Goal: Complete application form

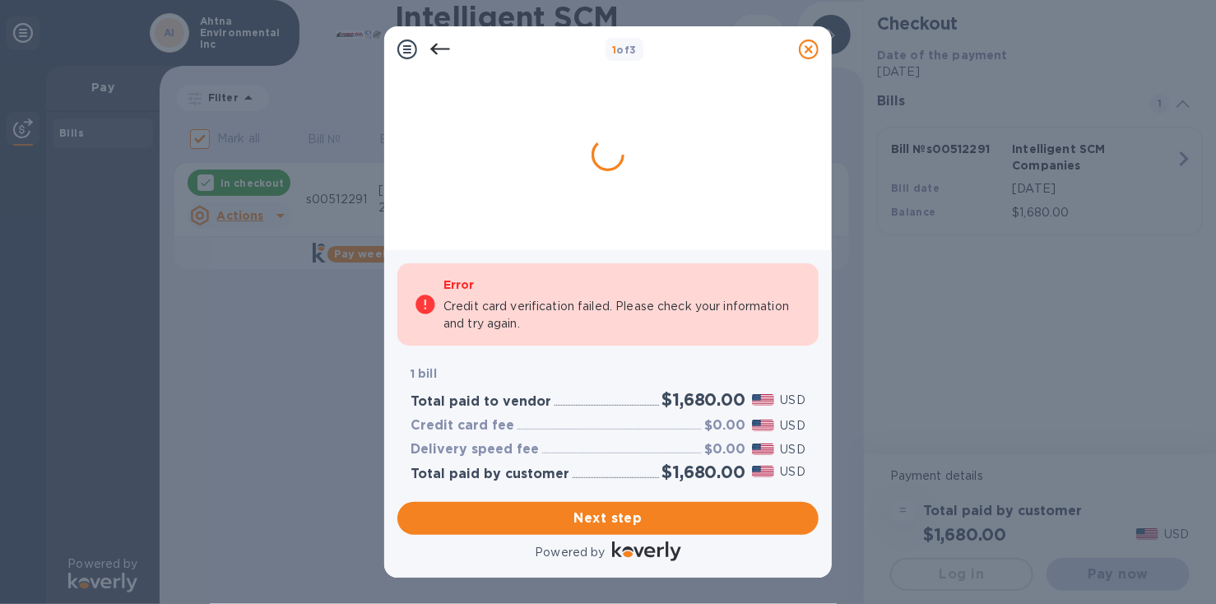
checkbox input "false"
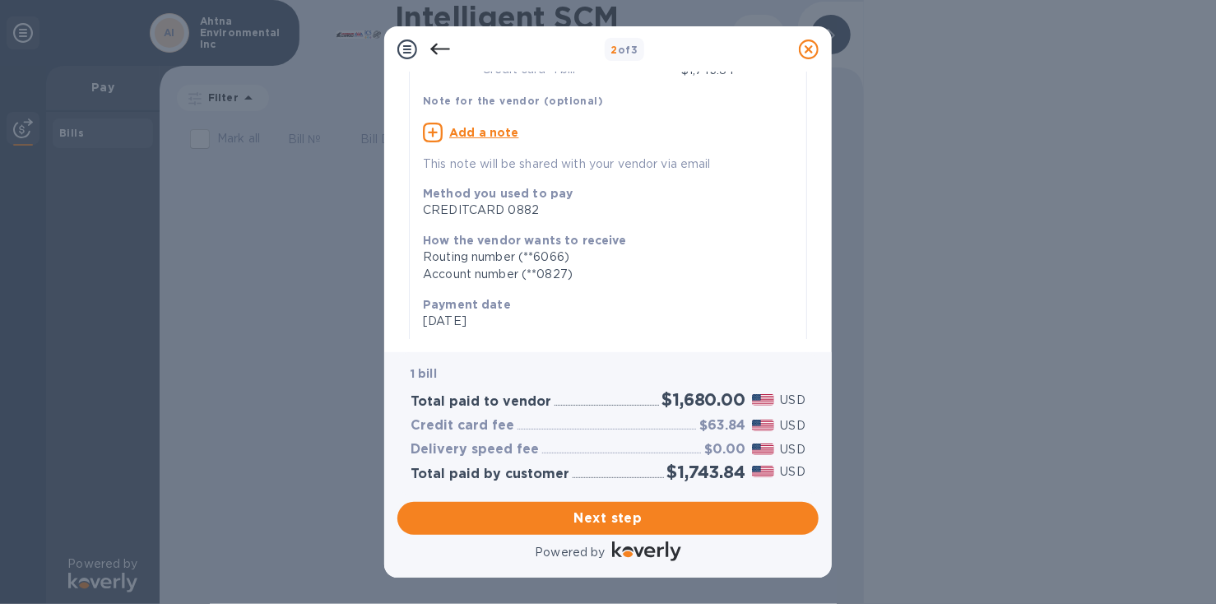
scroll to position [103, 0]
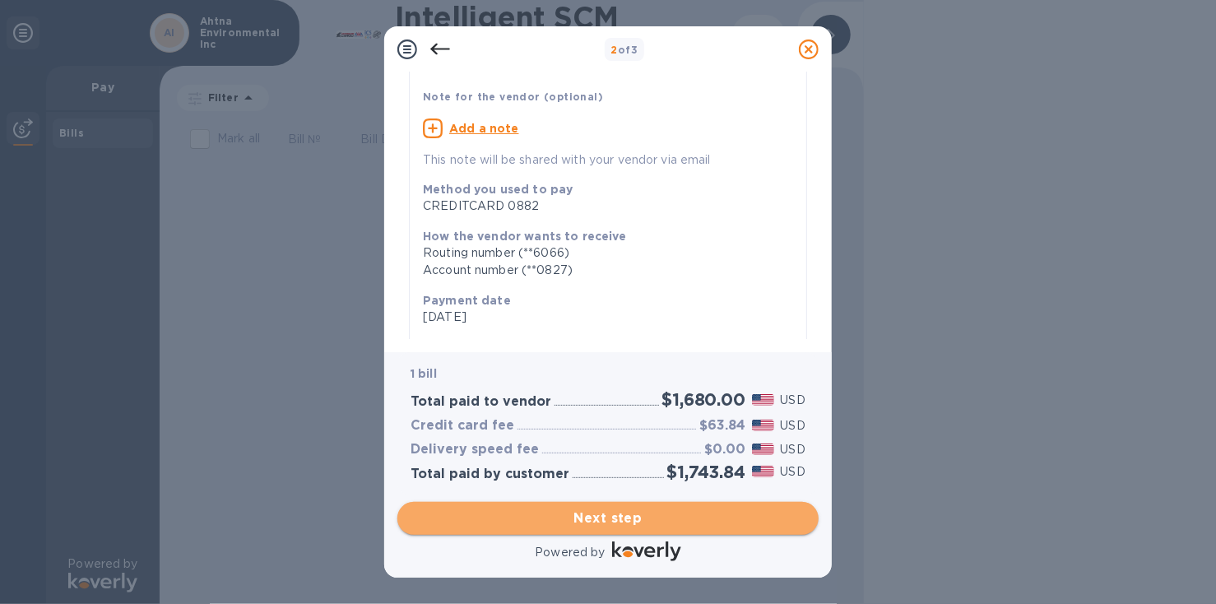
click at [625, 519] on span "Next step" at bounding box center [608, 519] width 395 height 20
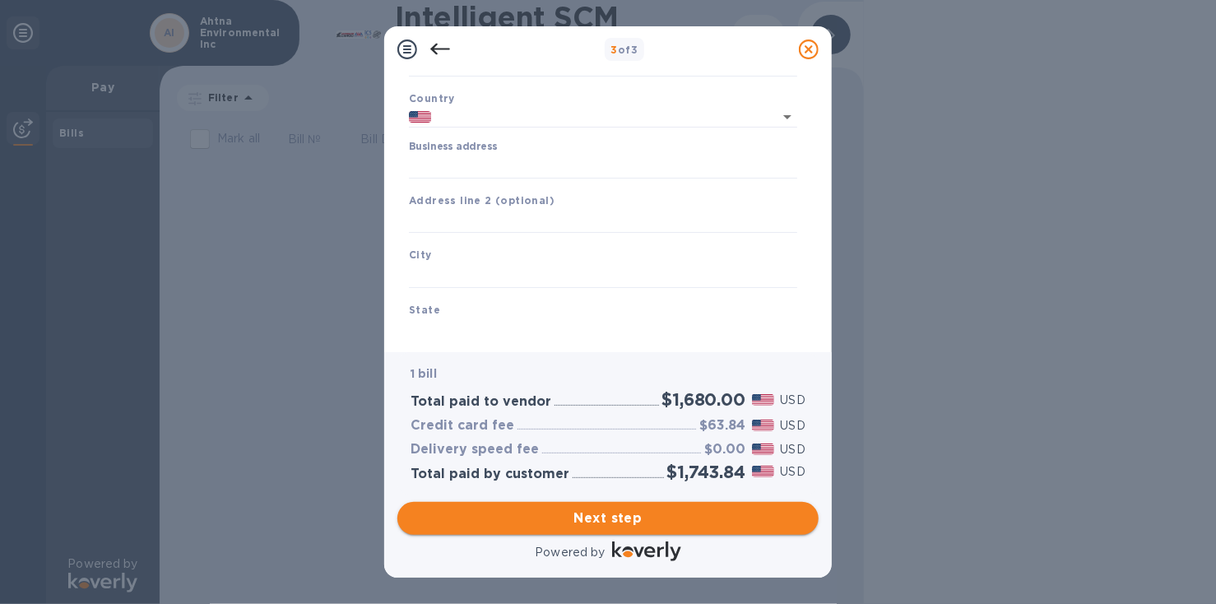
type input "[GEOGRAPHIC_DATA]"
click at [495, 162] on input "Business address" at bounding box center [603, 166] width 388 height 25
type input "[STREET_ADDRESS]"
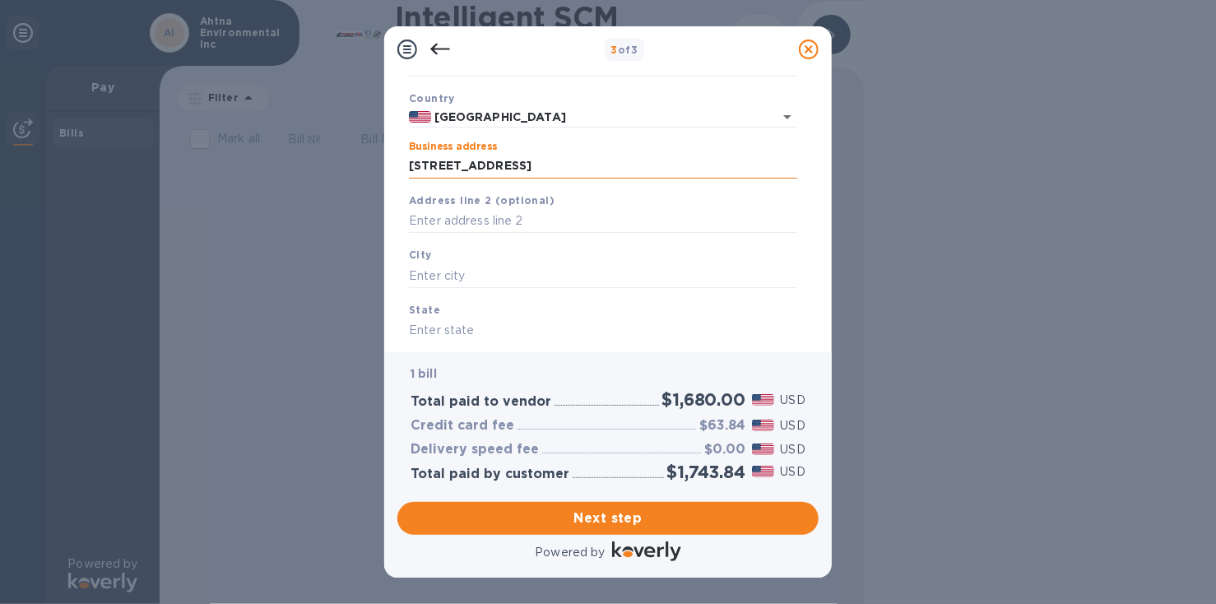
type input "suite 100"
type input "anchorage"
type input "ak"
type input "99503"
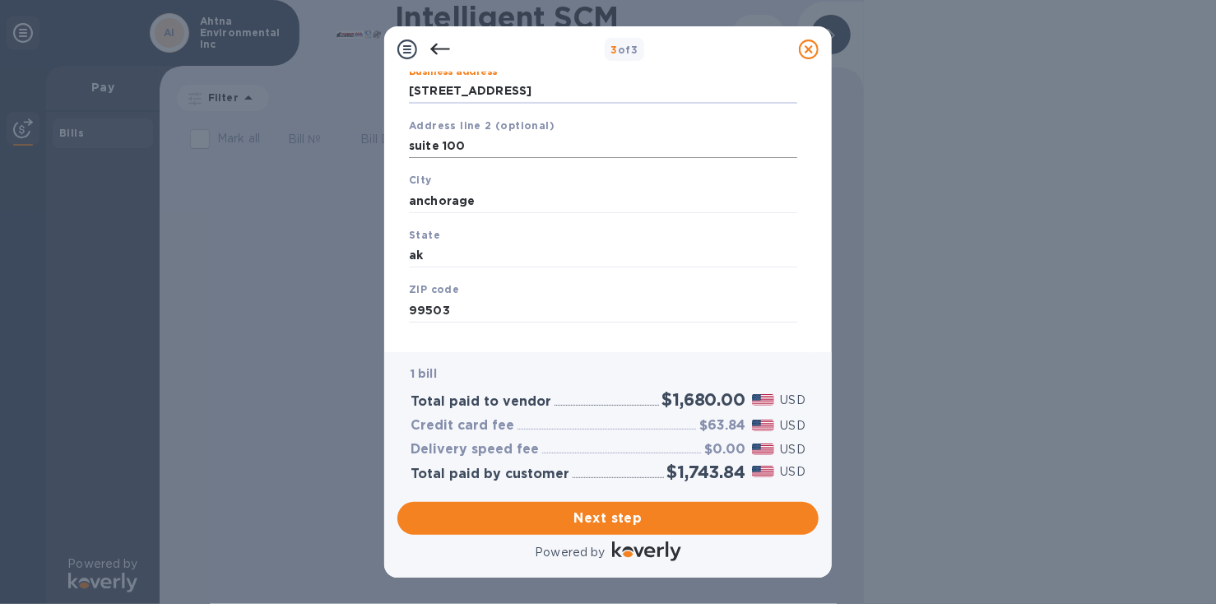
scroll to position [202, 0]
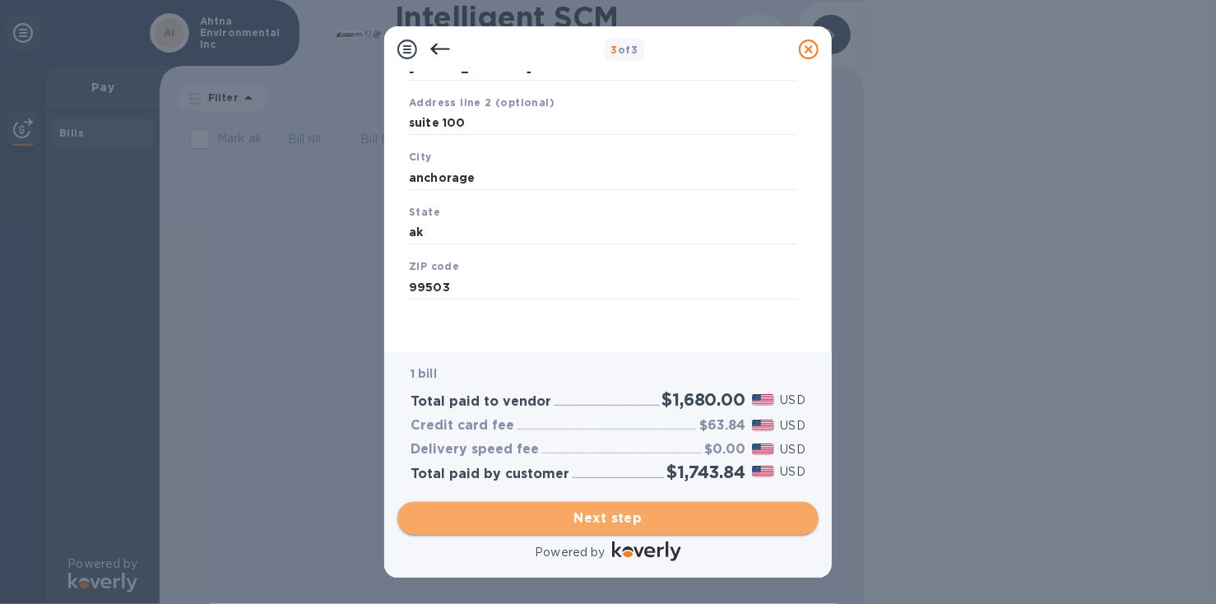
click at [615, 513] on span "Next step" at bounding box center [608, 519] width 395 height 20
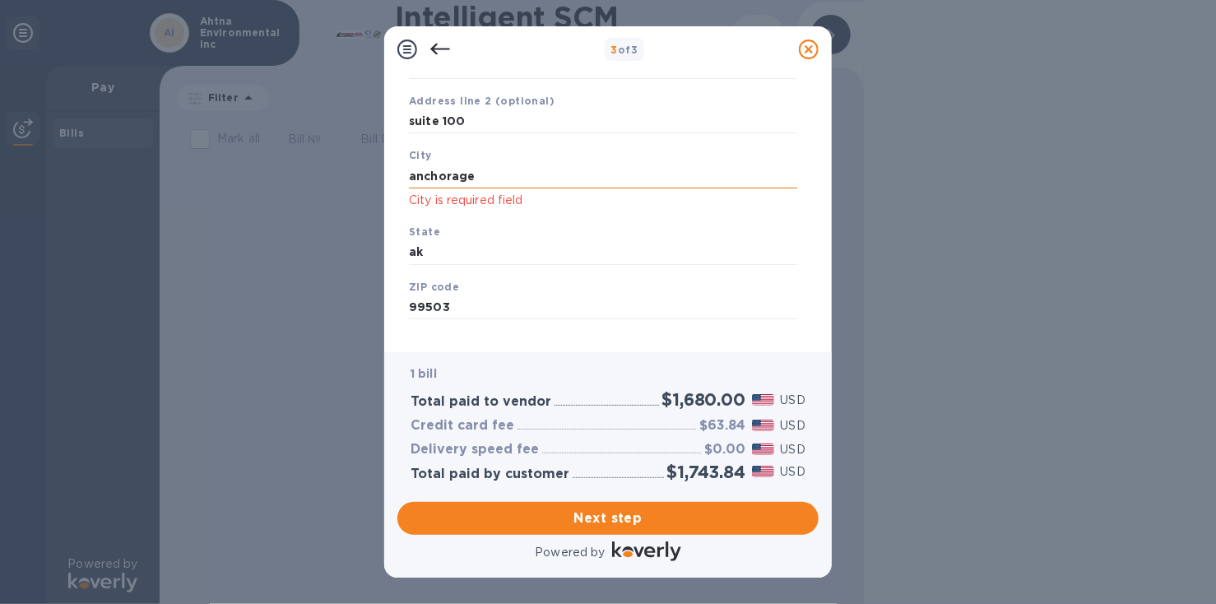
click at [536, 181] on input "anchorage" at bounding box center [603, 176] width 388 height 25
drag, startPoint x: 533, startPoint y: 182, endPoint x: 204, endPoint y: 147, distance: 330.9
click at [199, 147] on div "3 of 3 Business Information Legal business name Please provide the legal name t…" at bounding box center [608, 302] width 1216 height 604
type input "anchorage"
type input "AK"
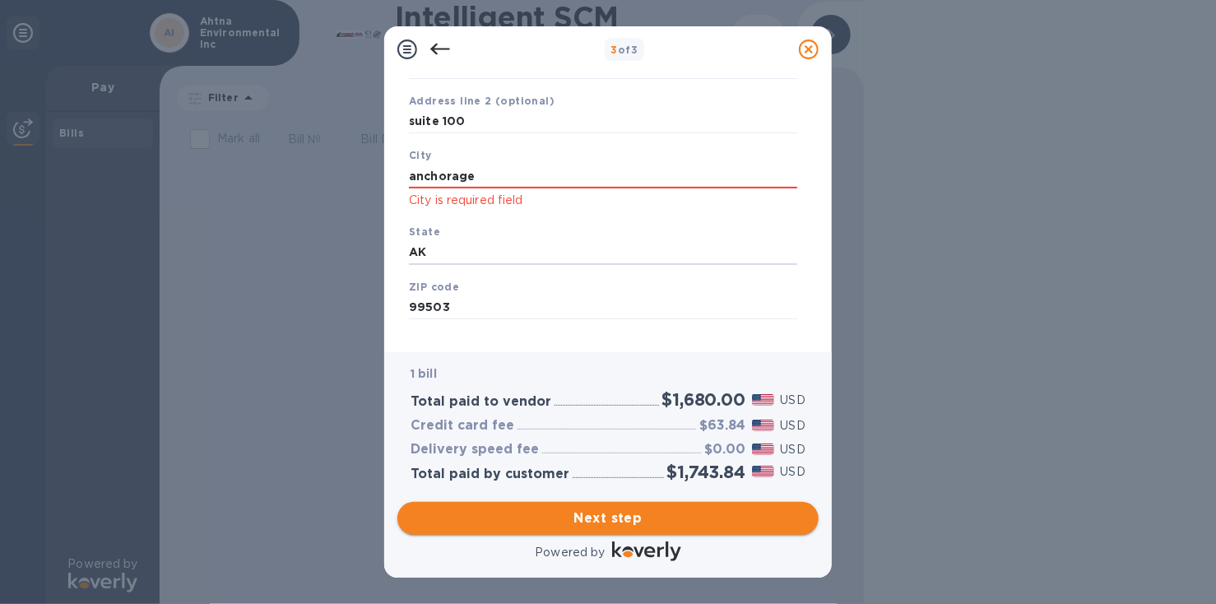
click at [584, 519] on span "Next step" at bounding box center [608, 519] width 395 height 20
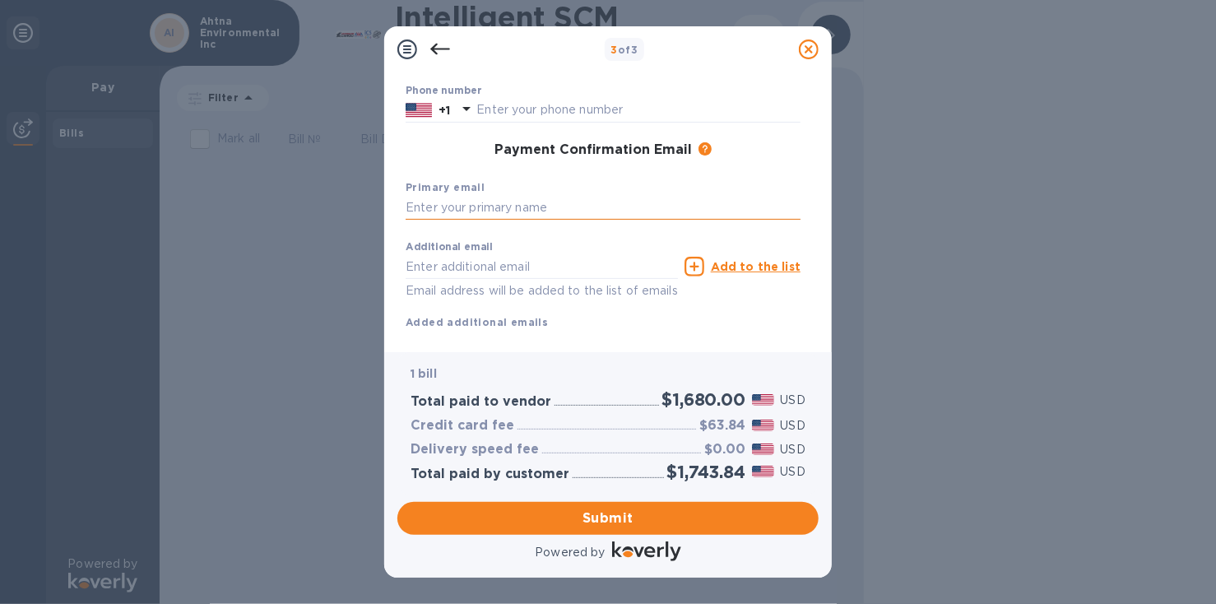
click at [536, 202] on input "text" at bounding box center [603, 208] width 395 height 25
type input "[EMAIL_ADDRESS][DOMAIN_NAME]"
type input "[PERSON_NAME]"
type input "9076872525"
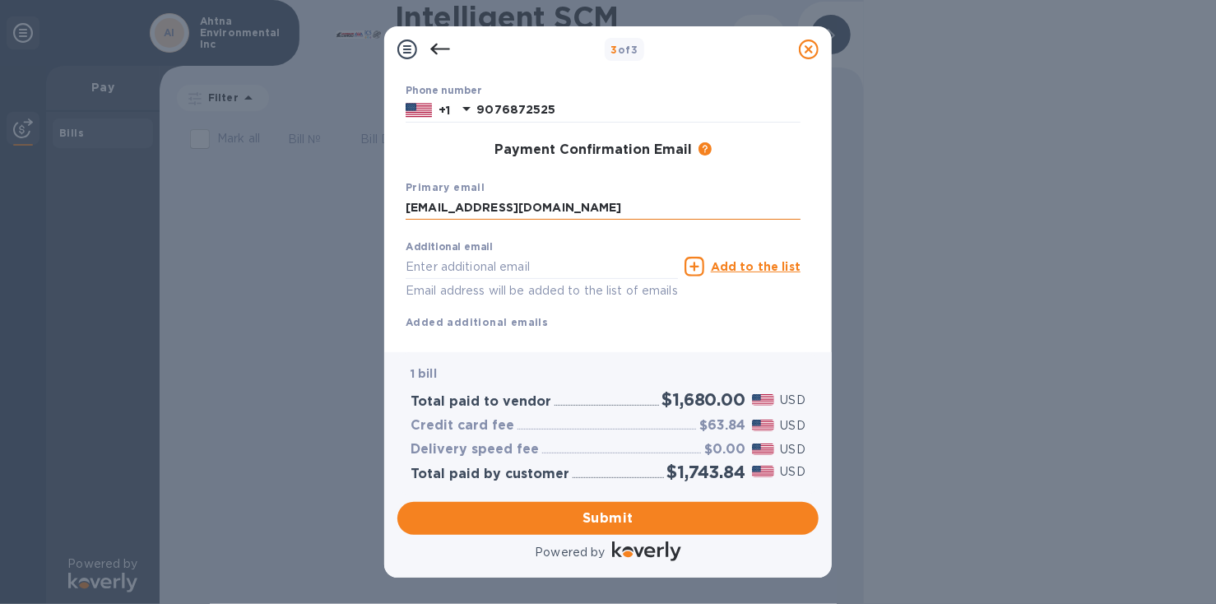
type input "[EMAIL_ADDRESS][DOMAIN_NAME]"
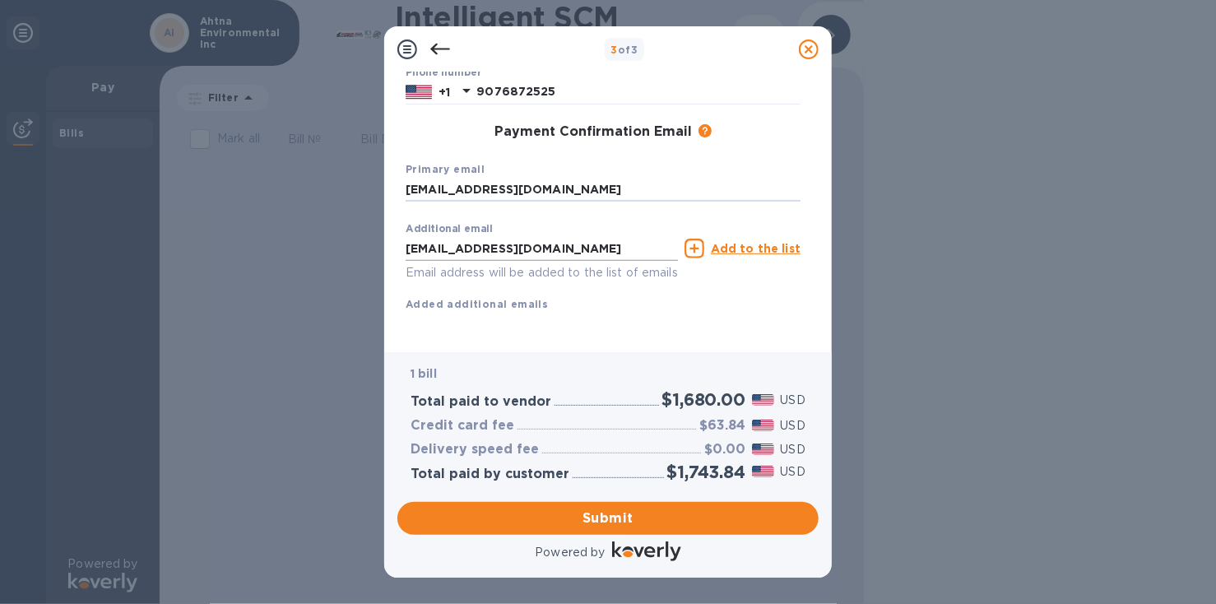
scroll to position [240, 0]
click at [597, 517] on span "Submit" at bounding box center [608, 519] width 395 height 20
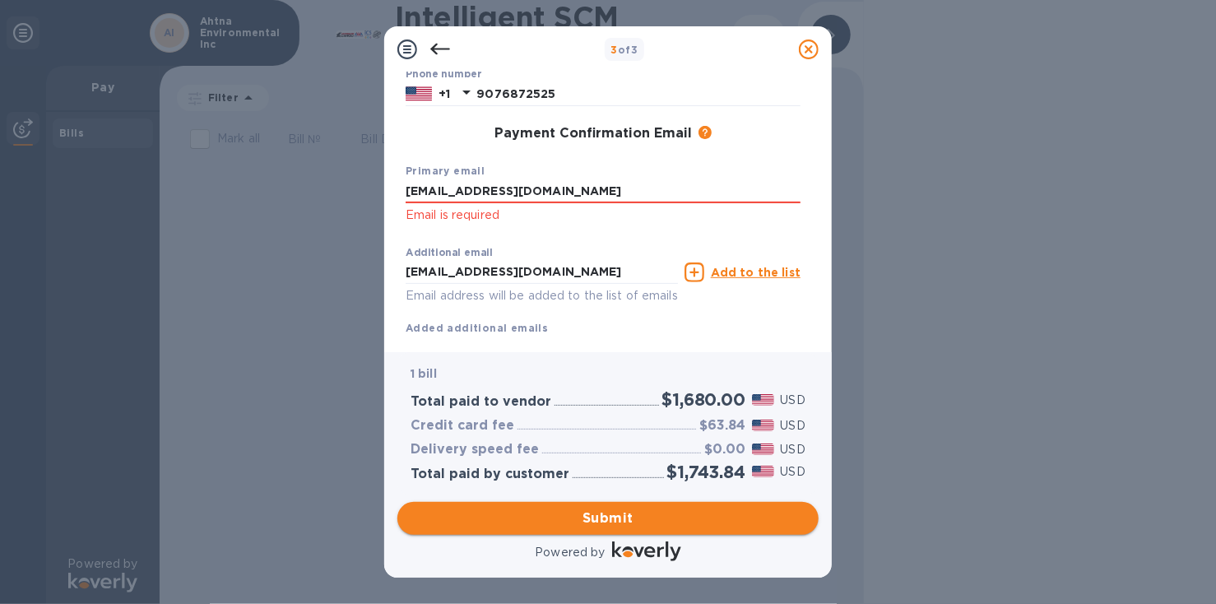
scroll to position [262, 0]
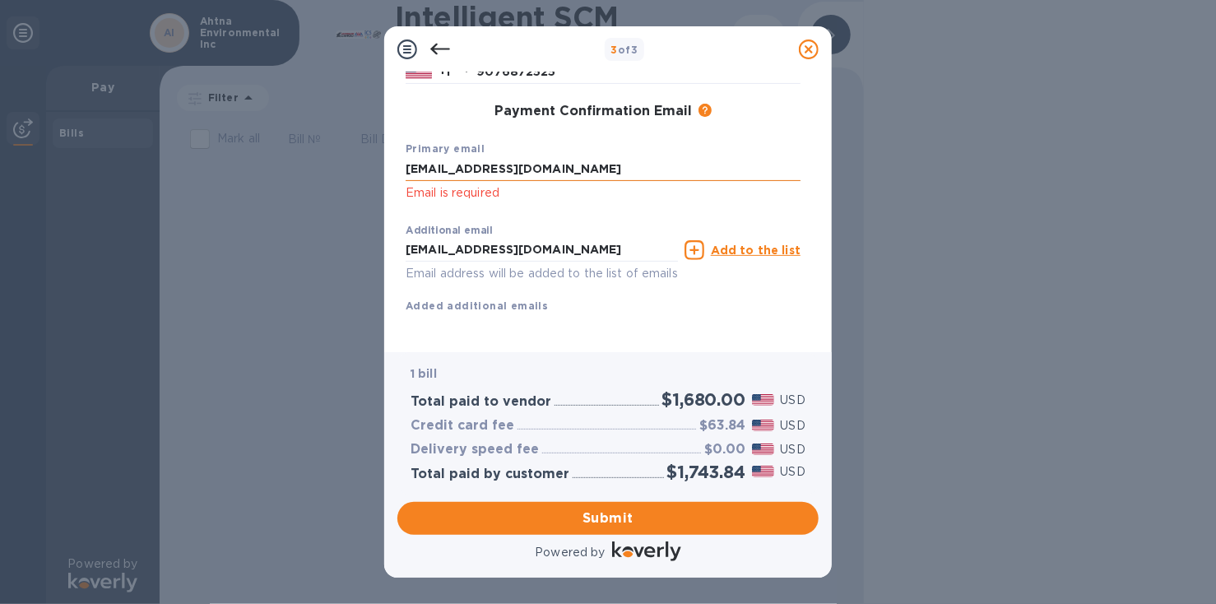
click at [536, 177] on input "[EMAIL_ADDRESS][DOMAIN_NAME]" at bounding box center [603, 169] width 395 height 25
drag, startPoint x: 550, startPoint y: 170, endPoint x: 388, endPoint y: 157, distance: 162.6
click at [388, 157] on div "Payment Contact Information First name [PERSON_NAME] First name is a required f…" at bounding box center [608, 212] width 448 height 280
type input "[EMAIL_ADDRESS][DOMAIN_NAME]"
click at [678, 332] on div "First name [PERSON_NAME] First name is a required field Last name [PERSON_NAME]…" at bounding box center [603, 127] width 395 height 425
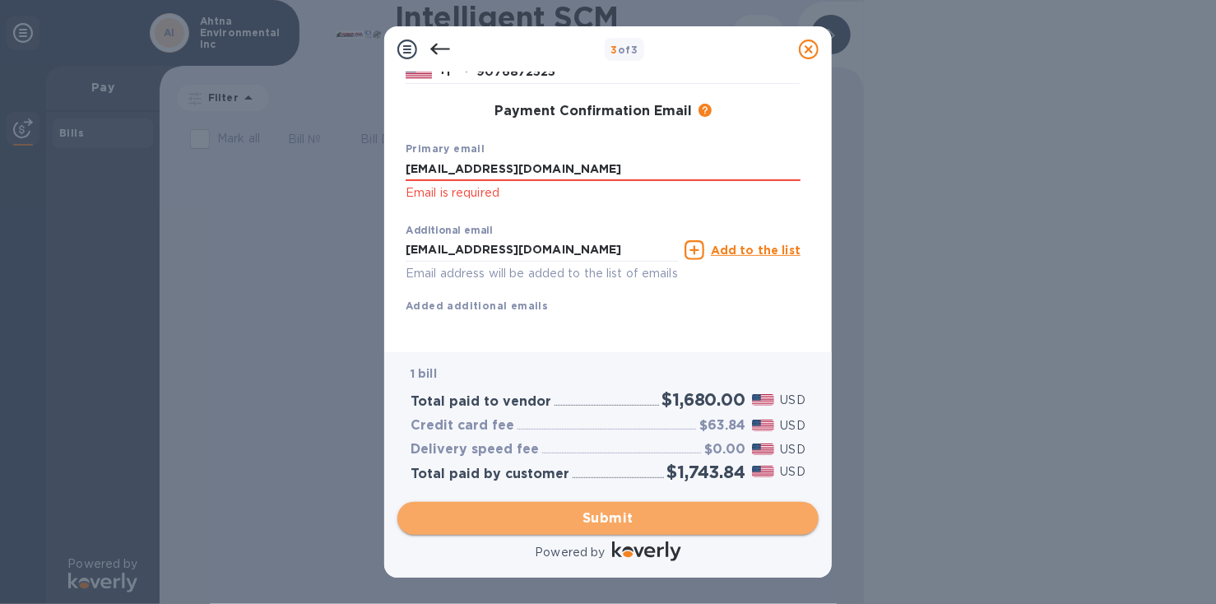
click at [583, 514] on span "Submit" at bounding box center [608, 519] width 395 height 20
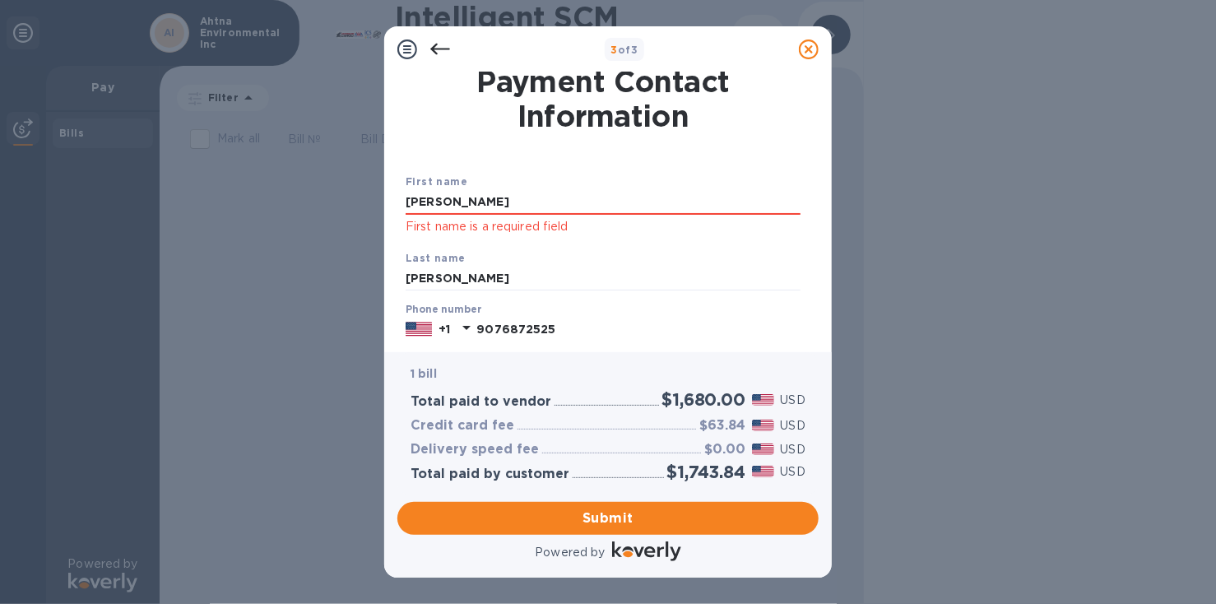
scroll to position [0, 0]
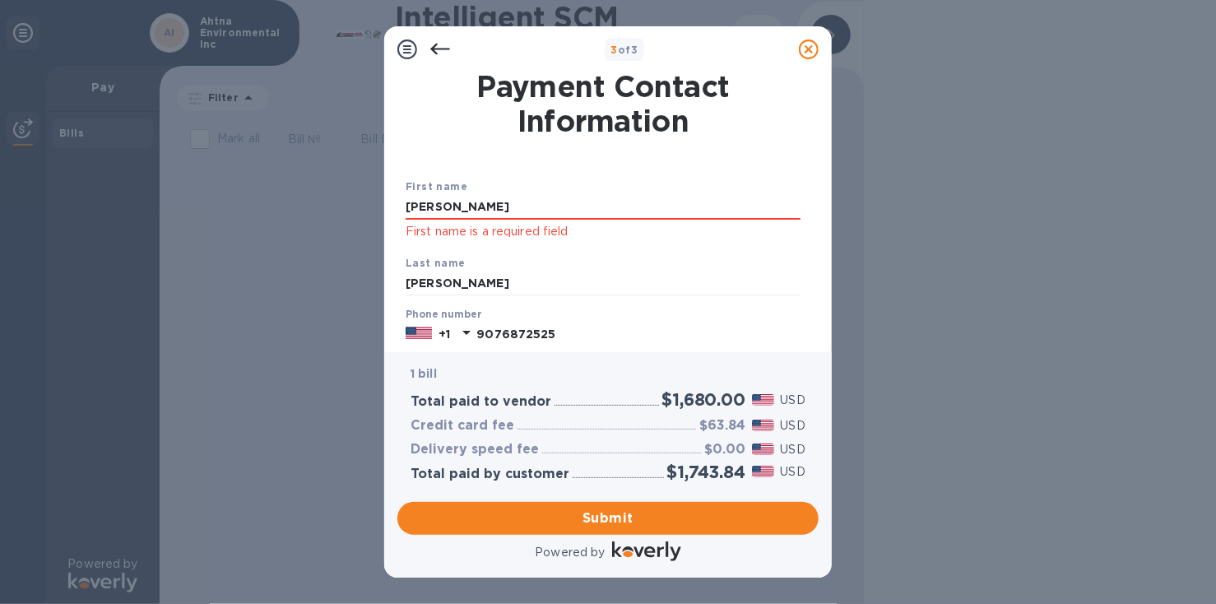
drag, startPoint x: 467, startPoint y: 208, endPoint x: 383, endPoint y: 209, distance: 84.8
click at [383, 209] on div "3 of 3 Payment Contact Information First name [PERSON_NAME] First name is a req…" at bounding box center [608, 302] width 1216 height 604
type input "[PERSON_NAME]"
click at [760, 261] on div "Last name [PERSON_NAME]" at bounding box center [603, 275] width 408 height 55
drag, startPoint x: 462, startPoint y: 291, endPoint x: 392, endPoint y: 285, distance: 70.3
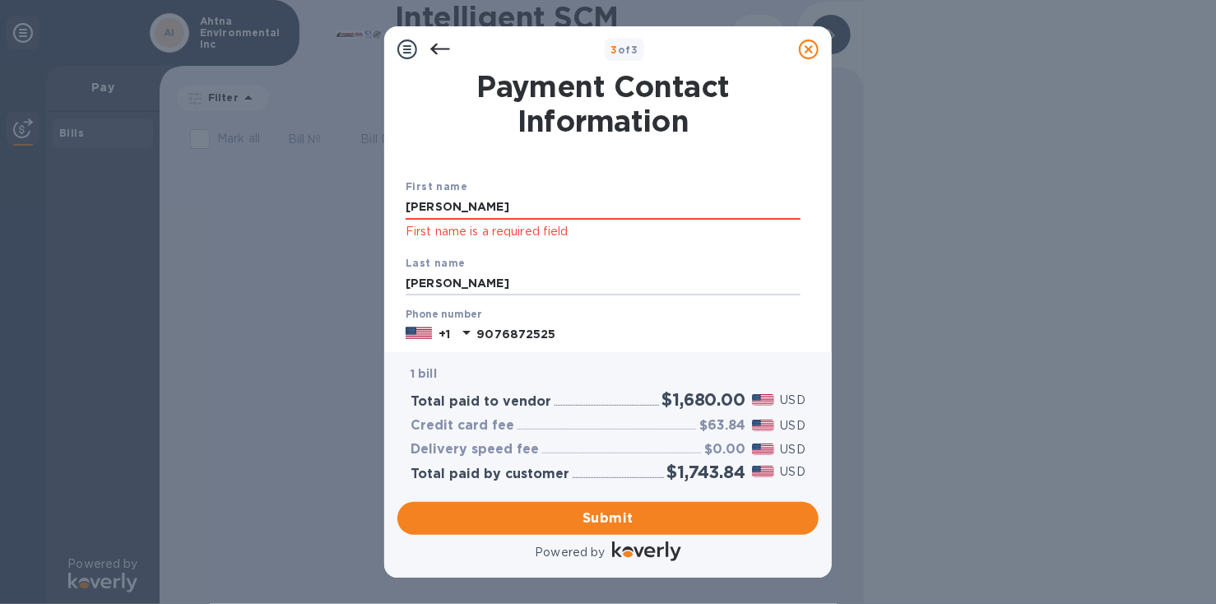
click at [392, 285] on div "Payment Contact Information First name [PERSON_NAME] First name is a required f…" at bounding box center [608, 212] width 448 height 280
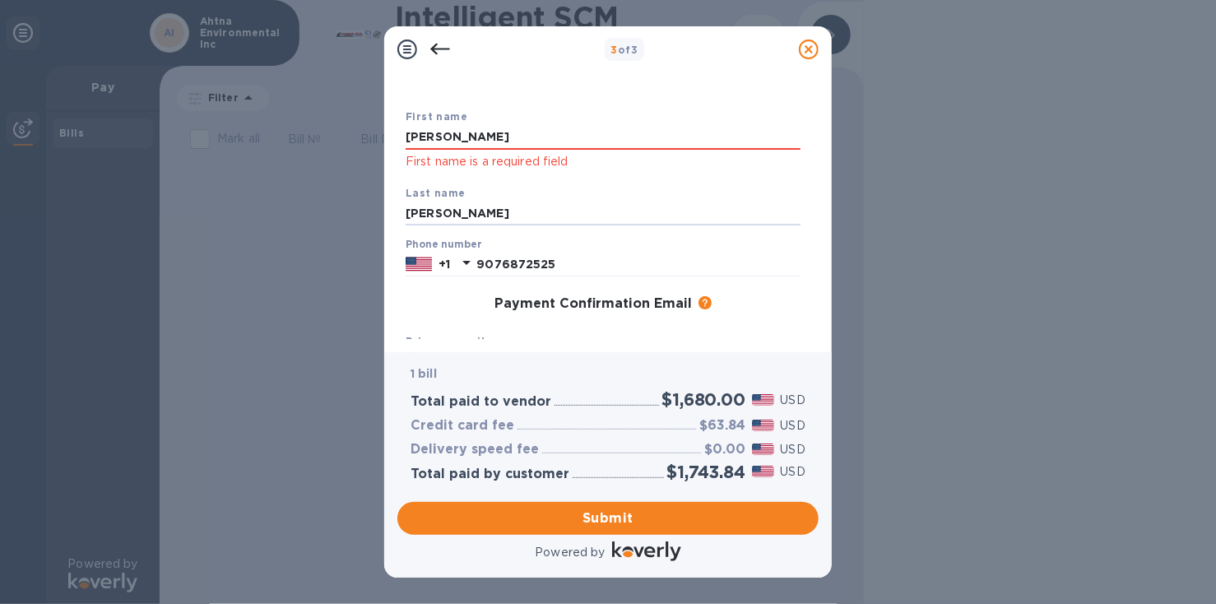
scroll to position [109, 0]
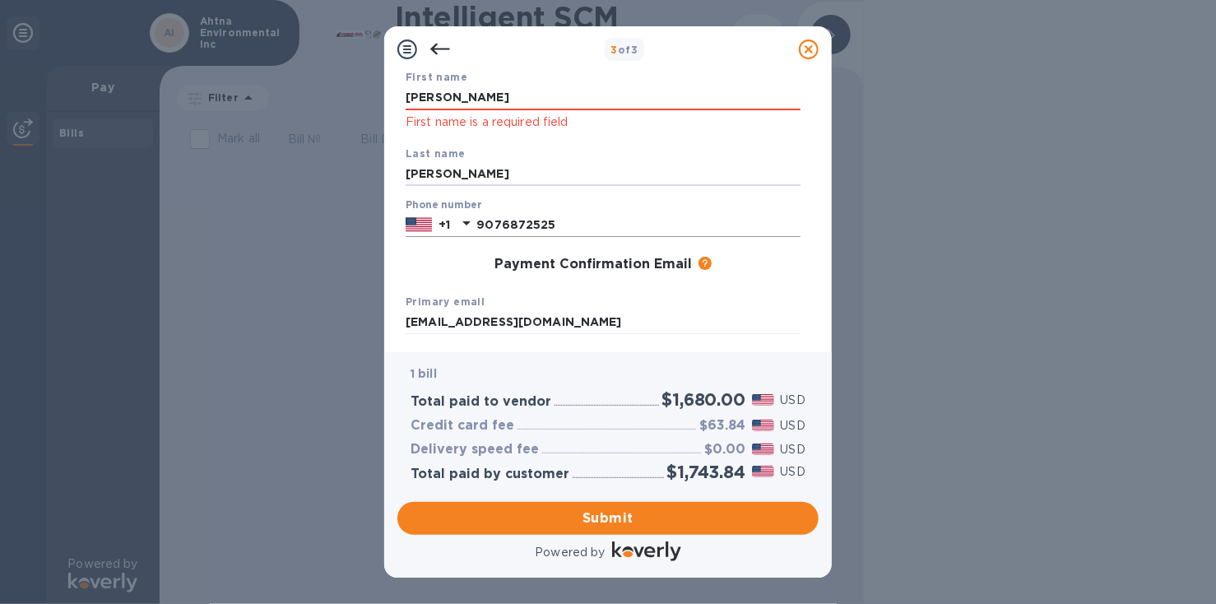
type input "[PERSON_NAME]"
click at [713, 230] on input "9076872525" at bounding box center [638, 224] width 324 height 25
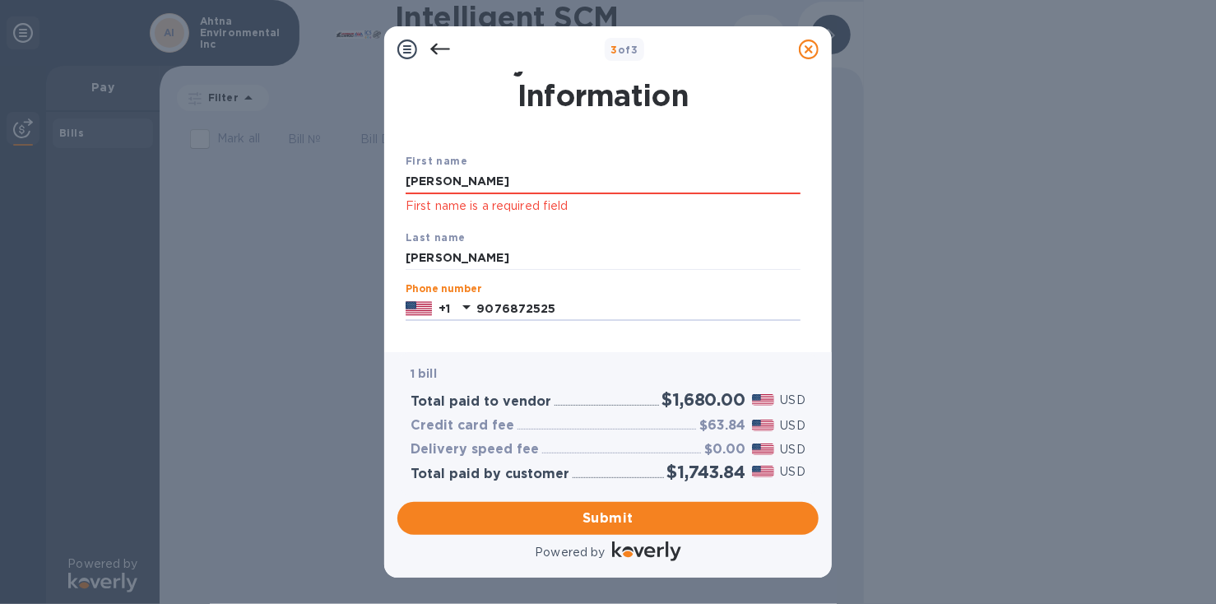
scroll to position [0, 0]
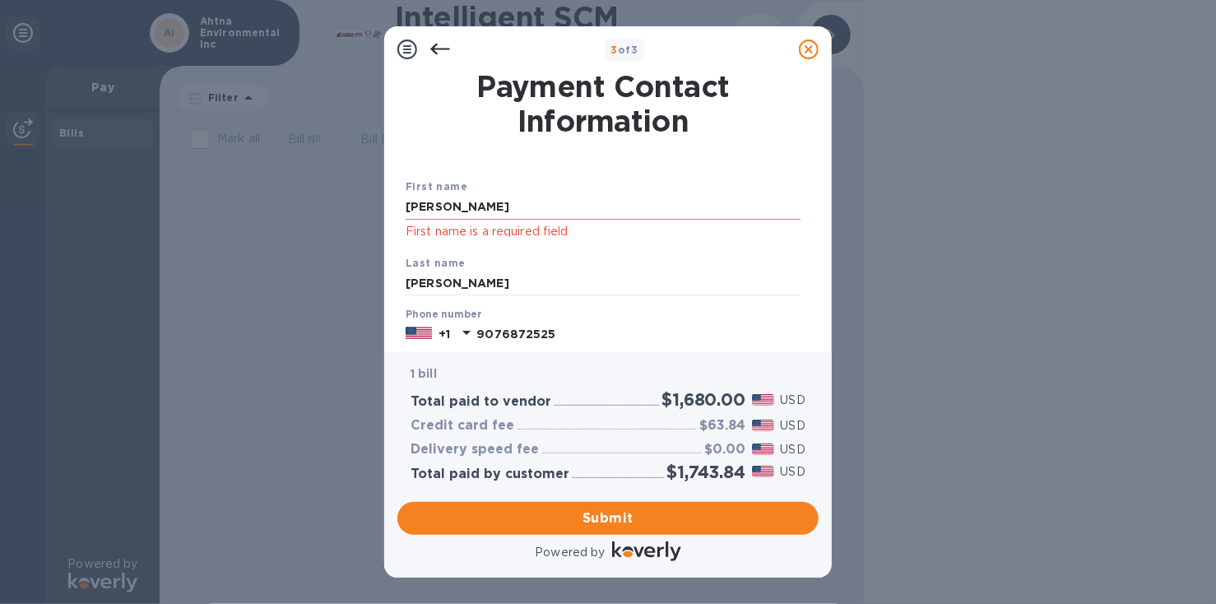
click at [505, 208] on input "[PERSON_NAME]" at bounding box center [603, 207] width 395 height 25
type input "[PERSON_NAME]"
click at [753, 279] on input "[PERSON_NAME]" at bounding box center [603, 284] width 395 height 25
click at [597, 516] on span "Submit" at bounding box center [608, 519] width 395 height 20
